Goal: Task Accomplishment & Management: Complete application form

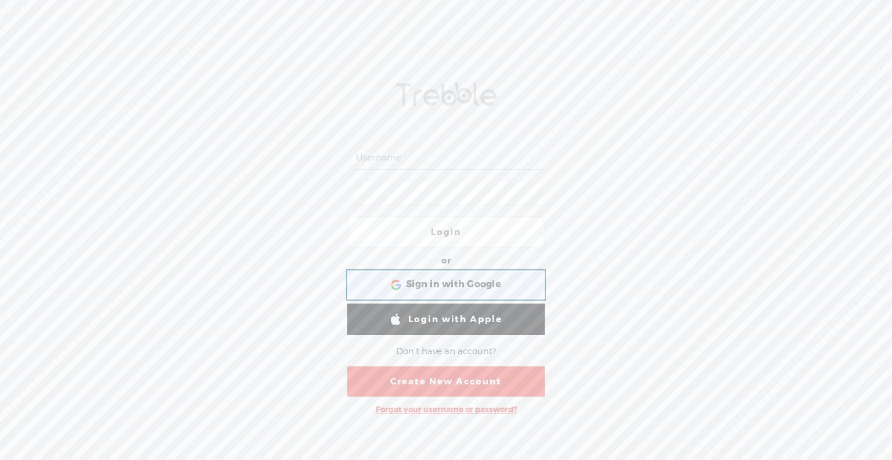
click at [426, 283] on span "Sign in with Google" at bounding box center [453, 284] width 95 height 12
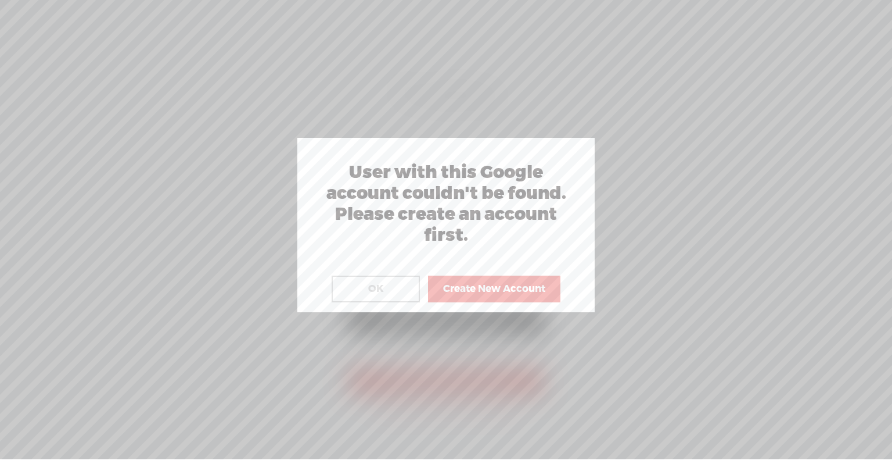
click at [490, 290] on button "Create New Account" at bounding box center [494, 288] width 132 height 27
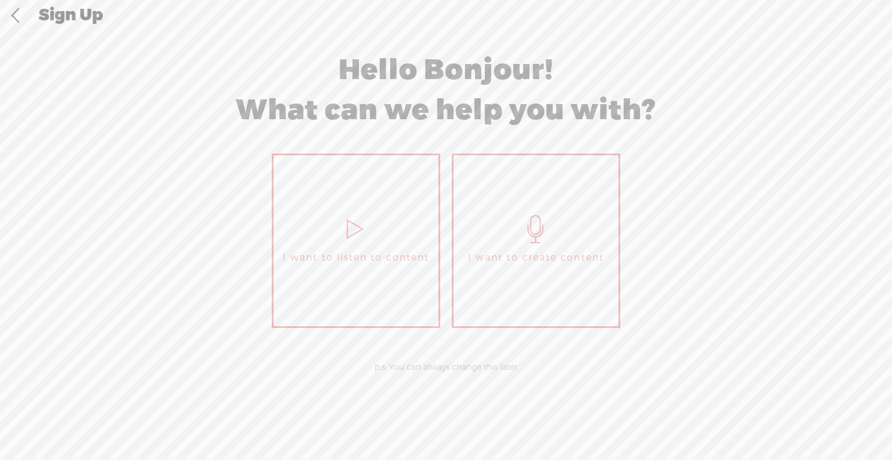
click at [512, 256] on span "I want to create content" at bounding box center [536, 257] width 136 height 17
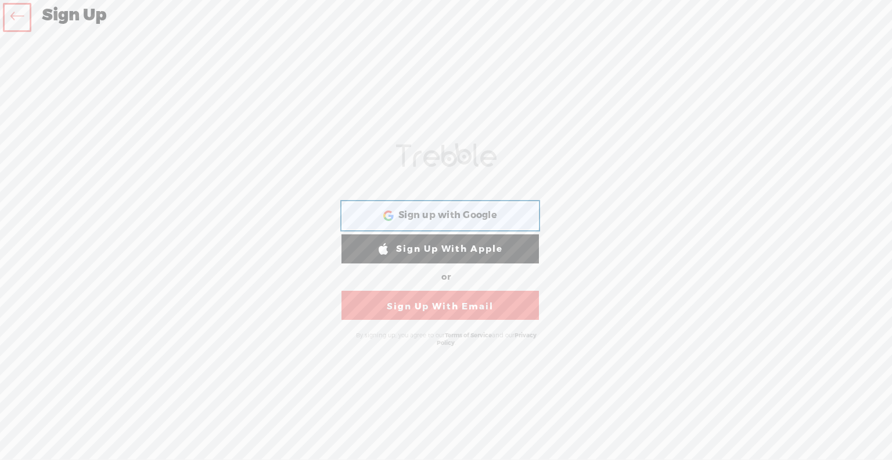
click at [502, 214] on div "Sign up with Google Sign up with Google. Opens in new tab" at bounding box center [440, 215] width 181 height 27
